Goal: Information Seeking & Learning: Compare options

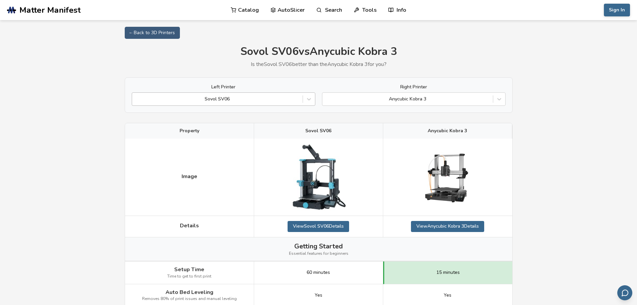
click at [293, 102] on div at bounding box center [217, 99] width 164 height 7
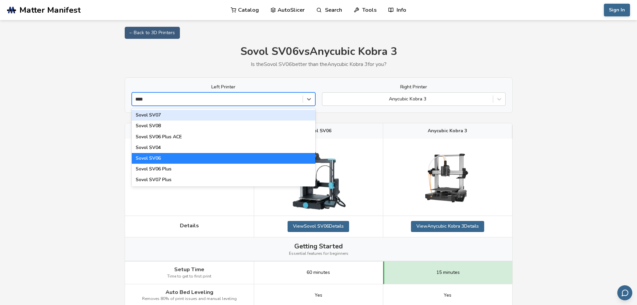
type input "*****"
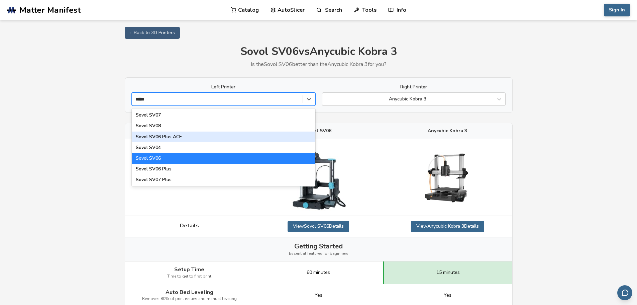
click at [191, 136] on div "Sovol SV06 Plus ACE" at bounding box center [224, 136] width 184 height 11
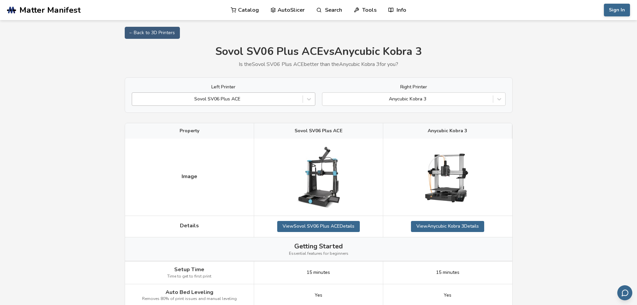
click at [240, 93] on div "Sovol SV06 Plus ACE" at bounding box center [224, 98] width 184 height 13
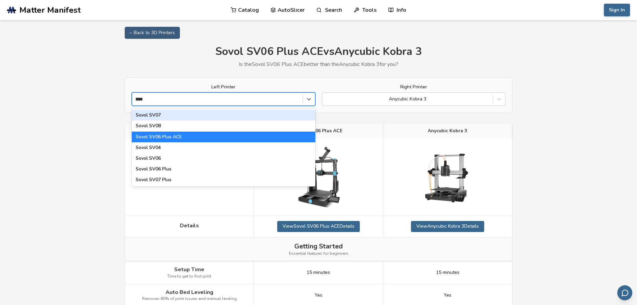
type input "*****"
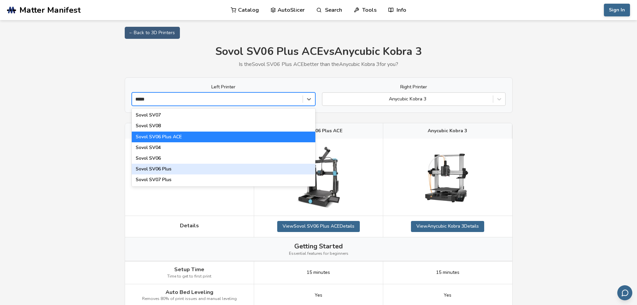
click at [163, 168] on div "Sovol SV06 Plus" at bounding box center [224, 169] width 184 height 11
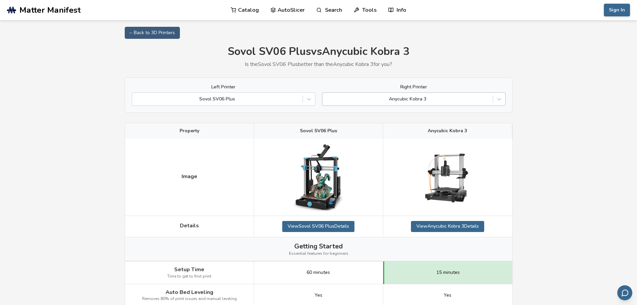
click at [465, 103] on div "Anycubic Kobra 3" at bounding box center [407, 98] width 171 height 9
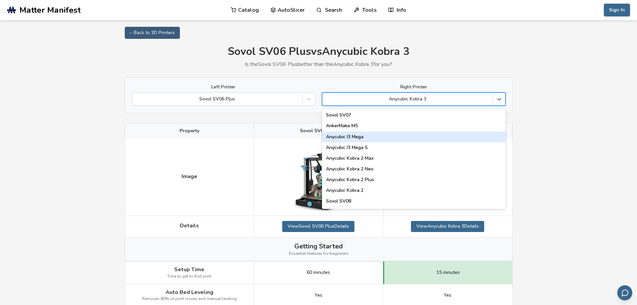
click at [382, 138] on div "Anycubic I3 Mega" at bounding box center [414, 136] width 184 height 11
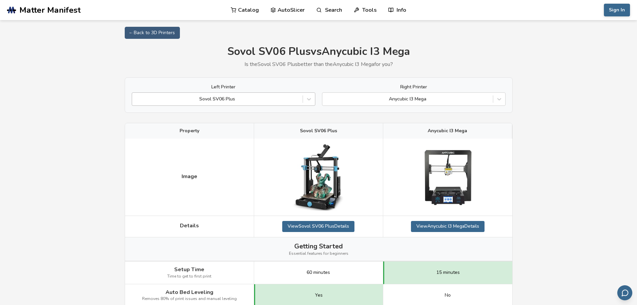
click at [233, 102] on div at bounding box center [217, 99] width 164 height 7
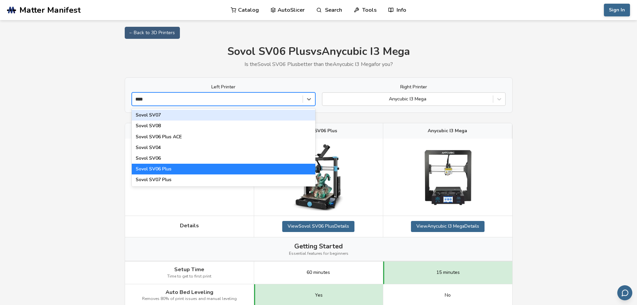
type input "*****"
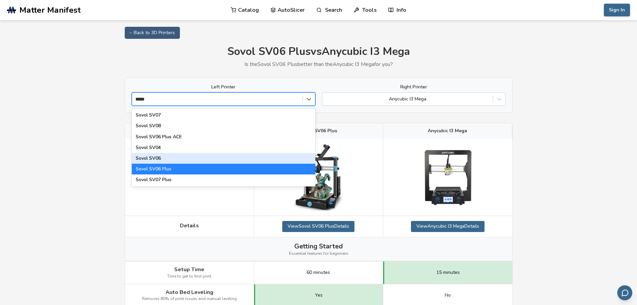
click at [181, 155] on div "Sovol SV06" at bounding box center [224, 158] width 184 height 11
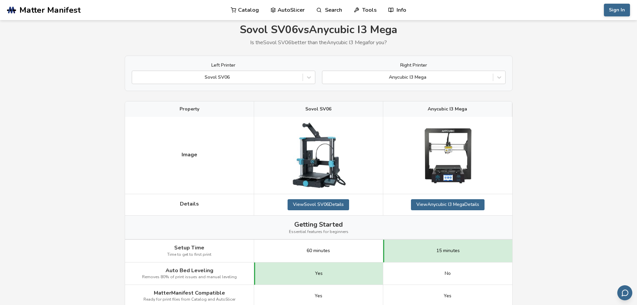
scroll to position [33, 0]
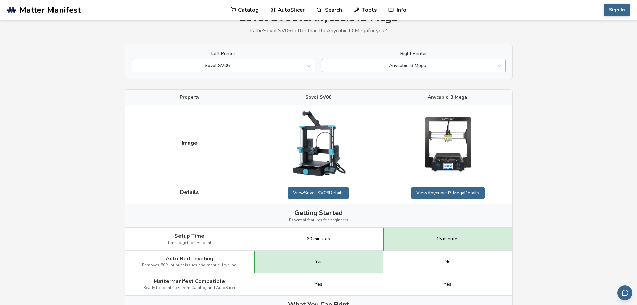
click at [442, 67] on div at bounding box center [408, 65] width 164 height 7
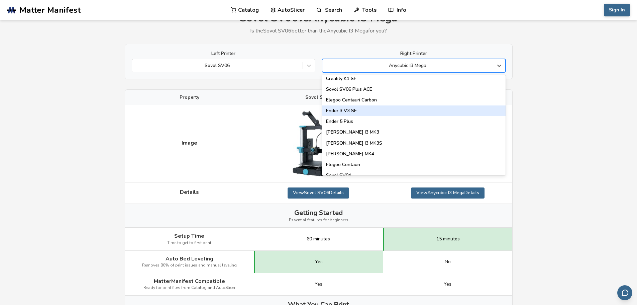
scroll to position [201, 0]
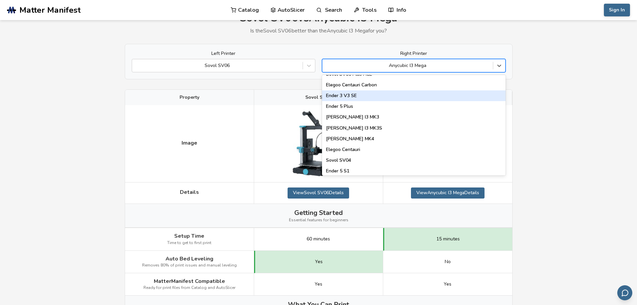
click at [367, 95] on div "Ender 3 V3 SE" at bounding box center [414, 95] width 184 height 11
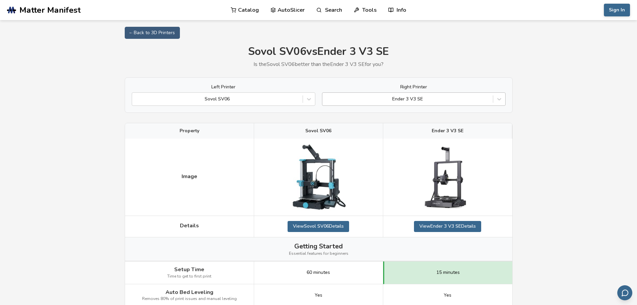
click at [473, 102] on div at bounding box center [408, 99] width 164 height 7
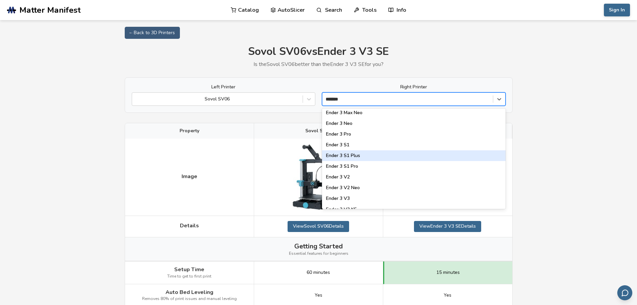
scroll to position [53, 0]
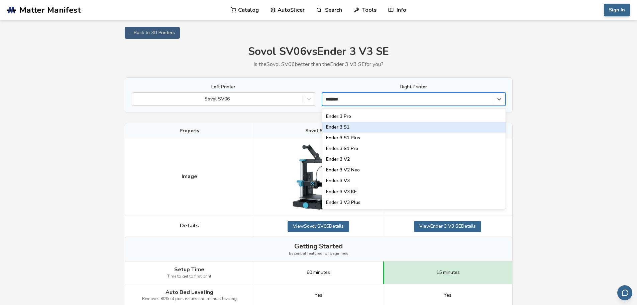
type input "*******"
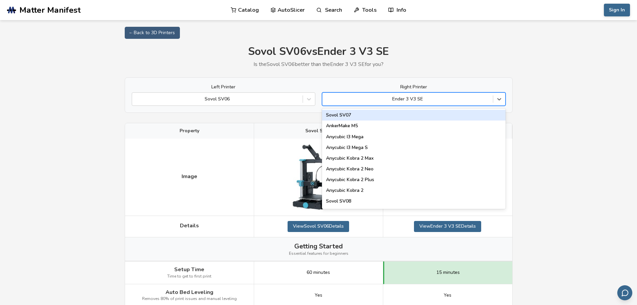
click at [348, 99] on div at bounding box center [408, 99] width 164 height 7
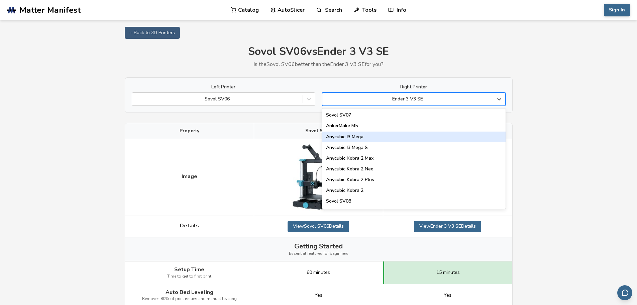
click at [356, 138] on div "Anycubic I3 Mega" at bounding box center [414, 136] width 184 height 11
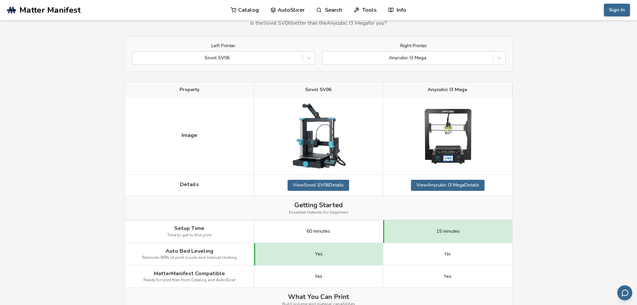
scroll to position [10, 0]
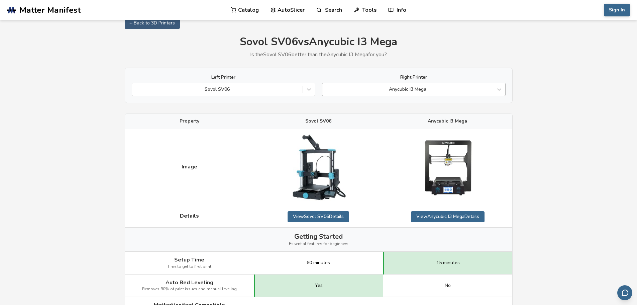
click at [433, 89] on div at bounding box center [408, 89] width 164 height 7
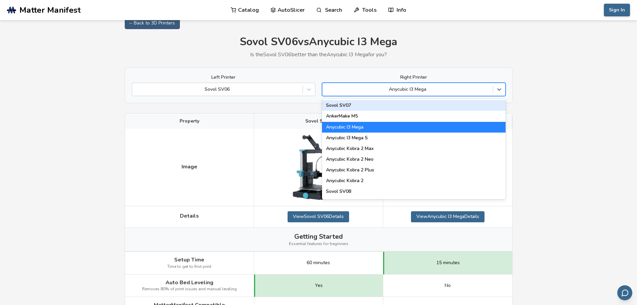
click at [399, 106] on div "Sovol SV07" at bounding box center [414, 105] width 184 height 11
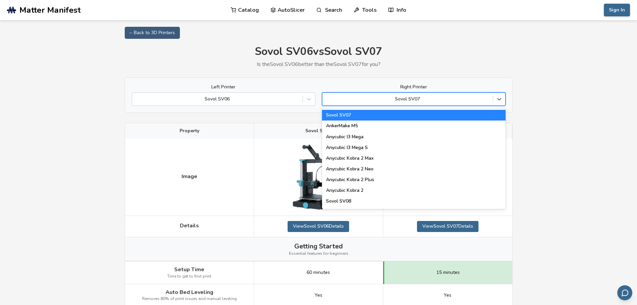
click at [446, 94] on div "Sovol SV07" at bounding box center [414, 98] width 184 height 13
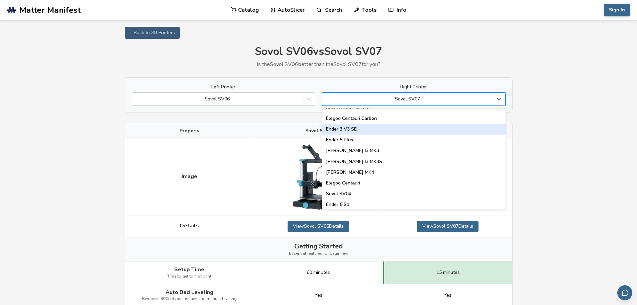
scroll to position [167, 0]
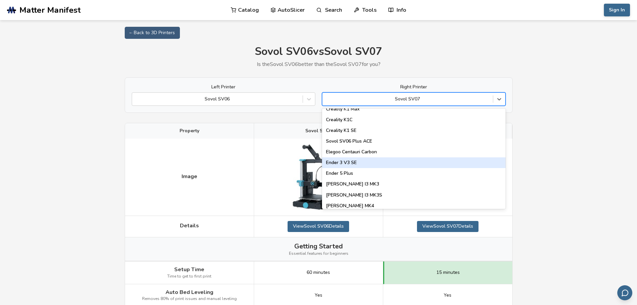
click at [366, 160] on div "Ender 3 V3 SE" at bounding box center [414, 162] width 184 height 11
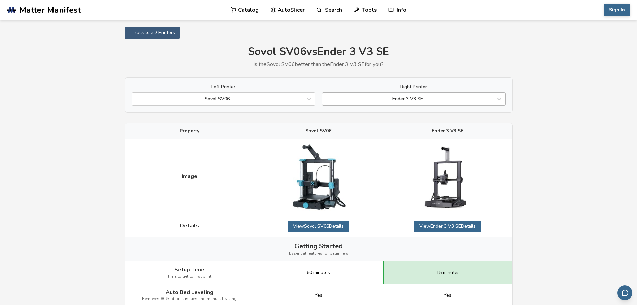
click at [406, 102] on div at bounding box center [408, 99] width 164 height 7
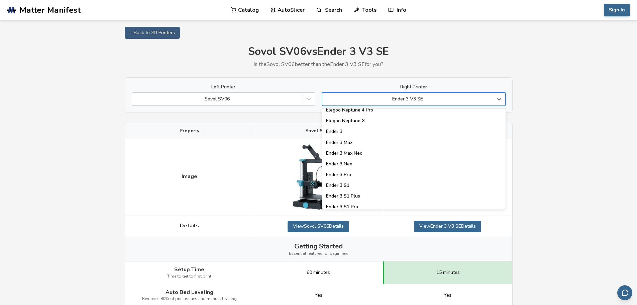
scroll to position [569, 0]
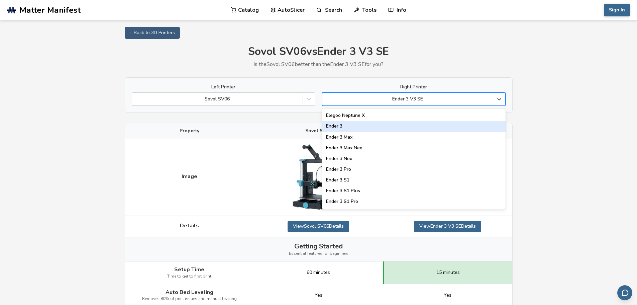
click at [380, 128] on div "Ender 3" at bounding box center [414, 126] width 184 height 11
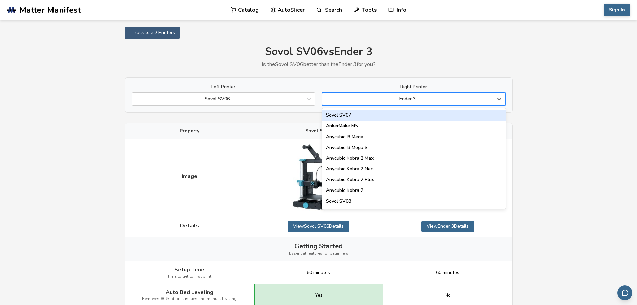
click at [384, 103] on div "Ender 3" at bounding box center [407, 98] width 171 height 9
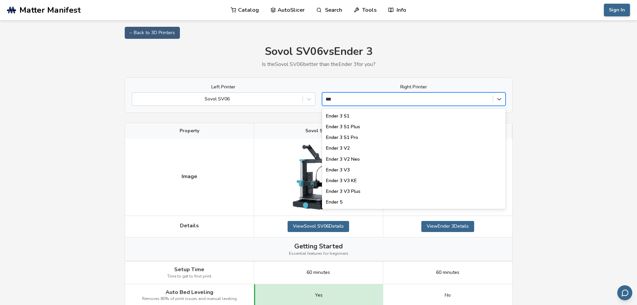
scroll to position [57, 0]
type input "*****"
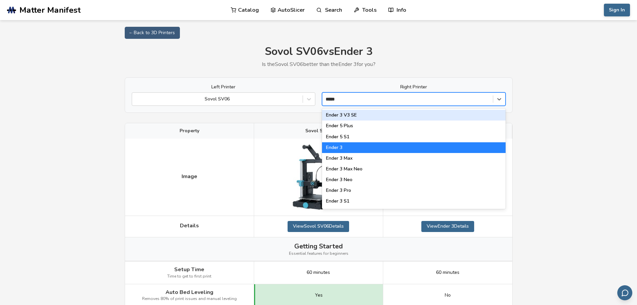
click at [364, 115] on div "Ender 3 V3 SE" at bounding box center [414, 115] width 184 height 11
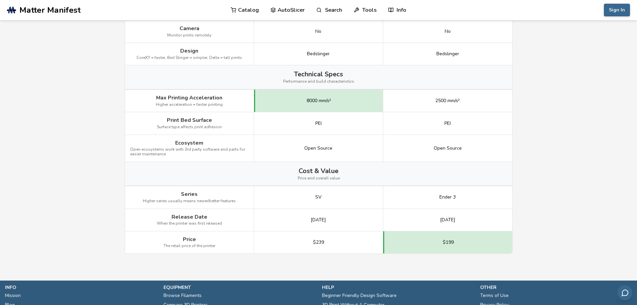
scroll to position [679, 0]
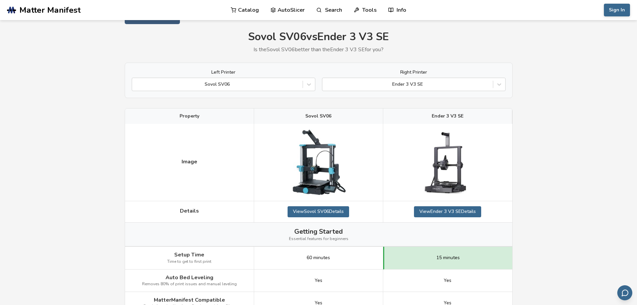
scroll to position [10, 0]
